Goal: Find specific fact: Find specific page/section

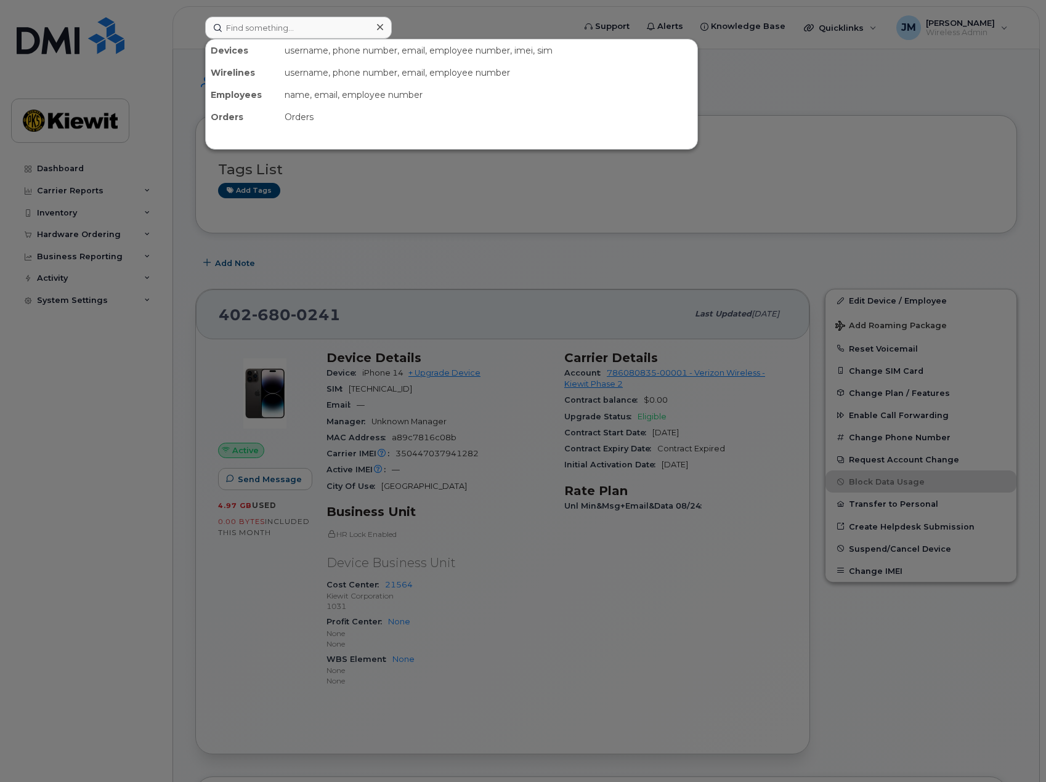
scroll to position [185, 0]
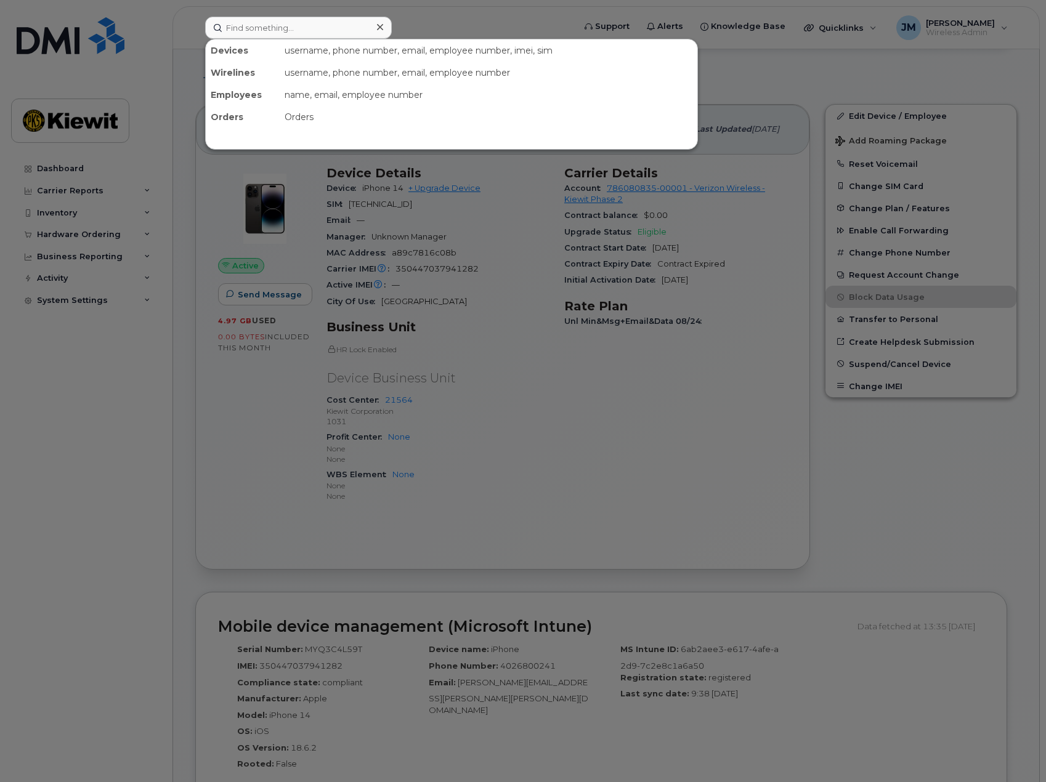
click at [308, 19] on input at bounding box center [298, 28] width 187 height 22
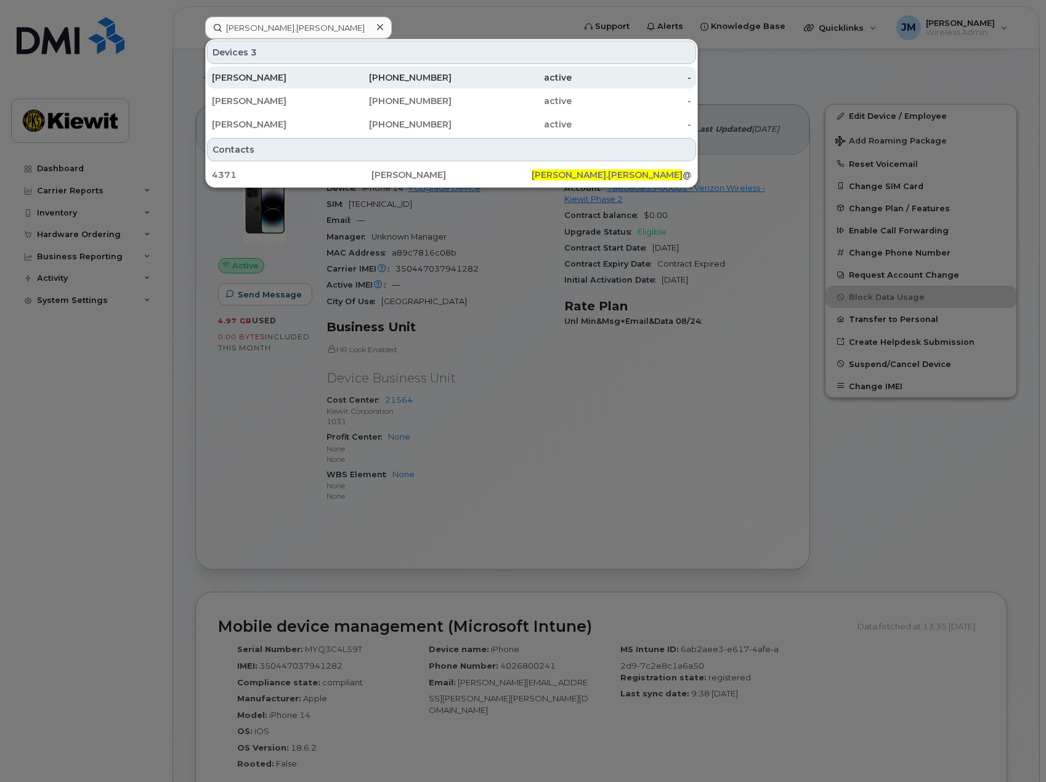
type input "doug.glaser"
click at [253, 74] on div "DOUG GLASER" at bounding box center [272, 77] width 120 height 12
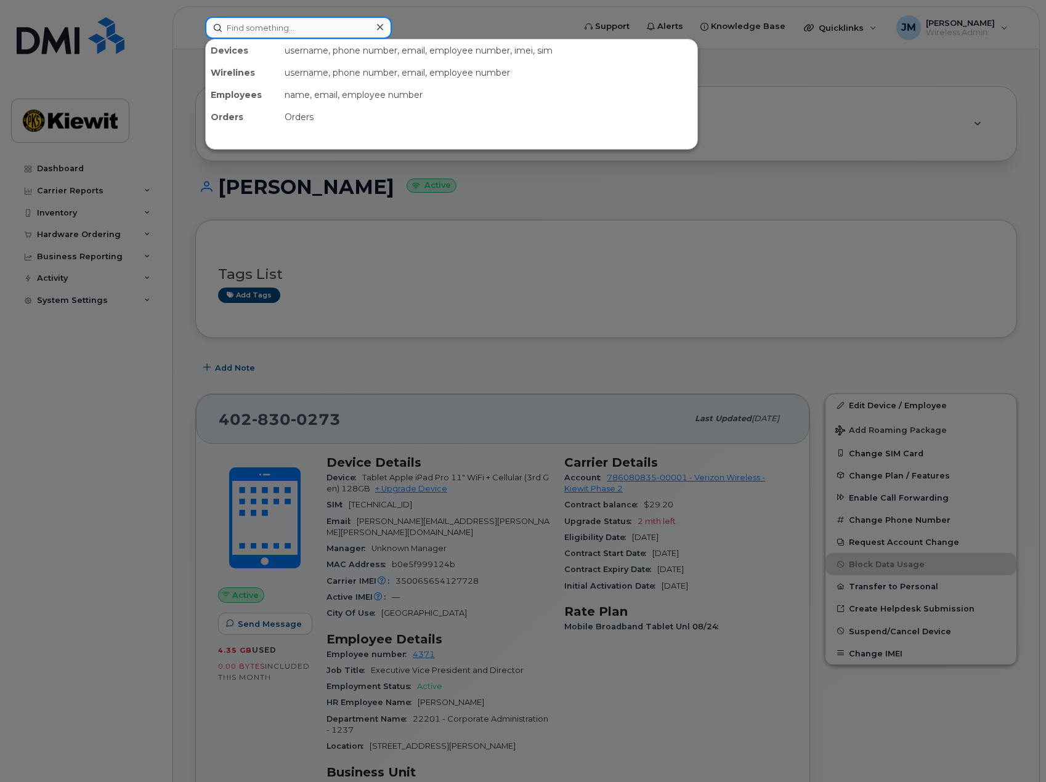
click at [333, 24] on input at bounding box center [298, 28] width 187 height 22
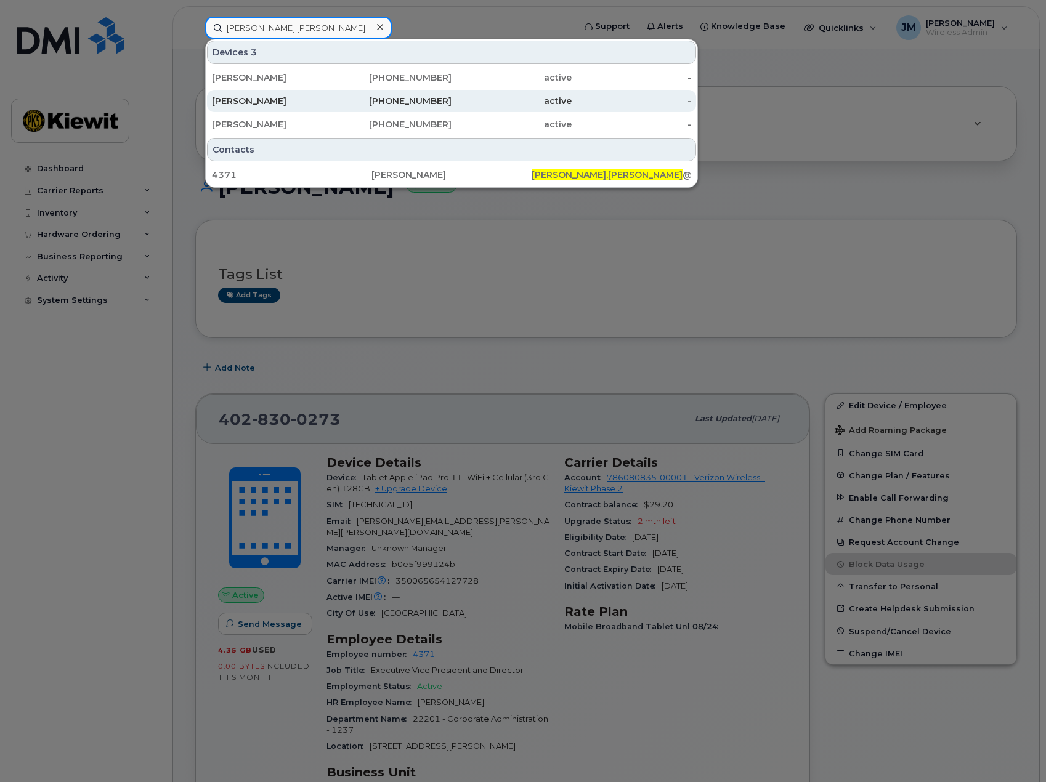
type input "doug.glaser"
click at [359, 97] on div "817-291-8317" at bounding box center [392, 101] width 120 height 12
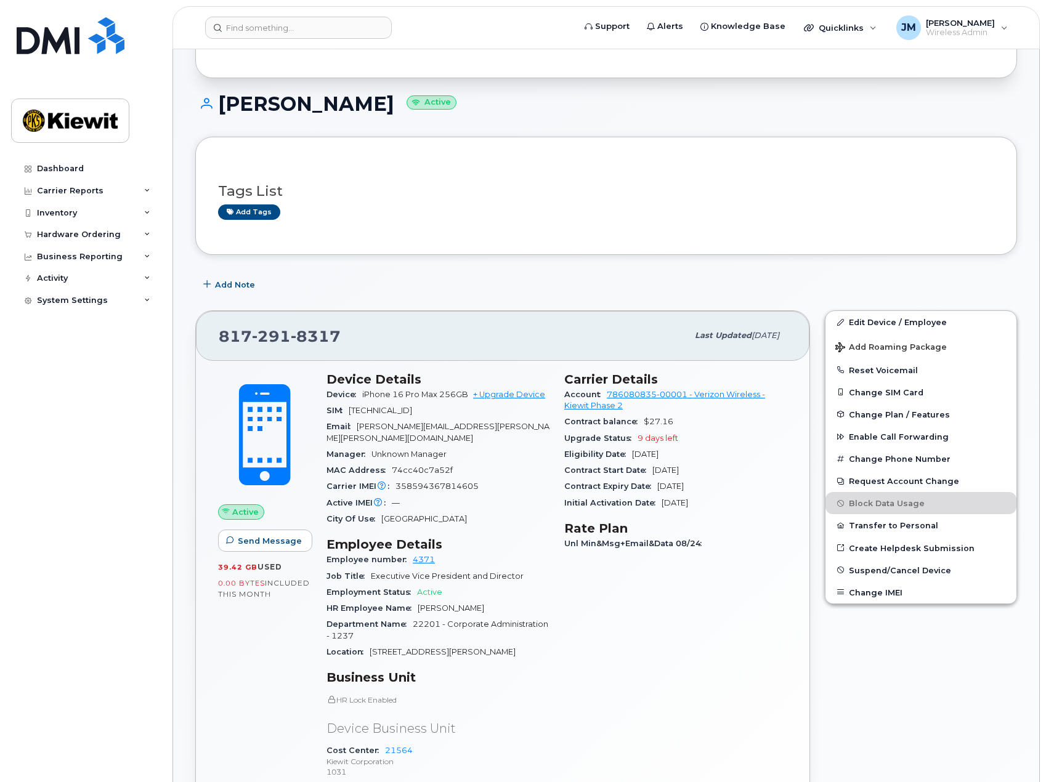
scroll to position [123, 0]
